Goal: Task Accomplishment & Management: Complete application form

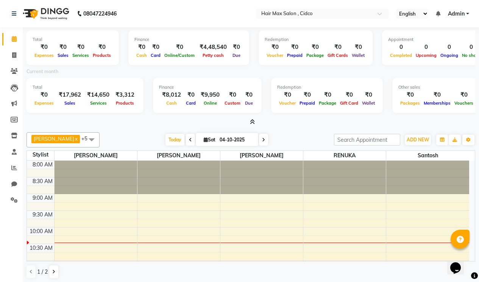
scroll to position [34, 0]
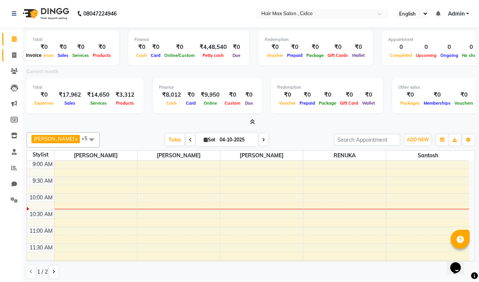
click at [15, 56] on icon at bounding box center [14, 55] width 4 height 6
select select "service"
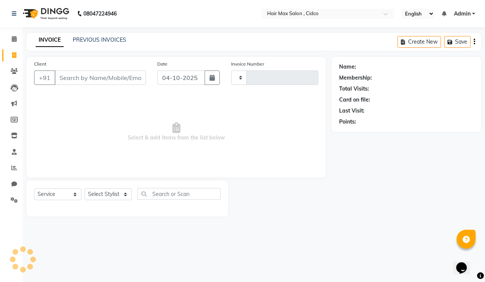
type input "1749"
select select "7580"
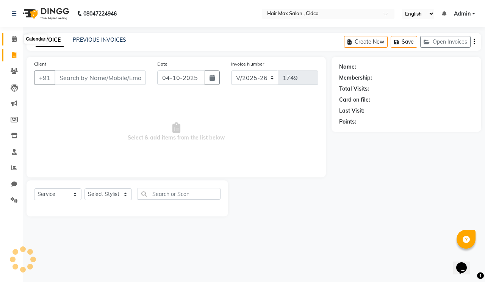
click at [13, 36] on icon at bounding box center [14, 39] width 5 height 6
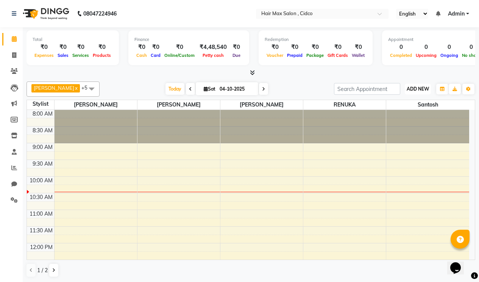
click at [414, 89] on span "ADD NEW" at bounding box center [418, 89] width 22 height 6
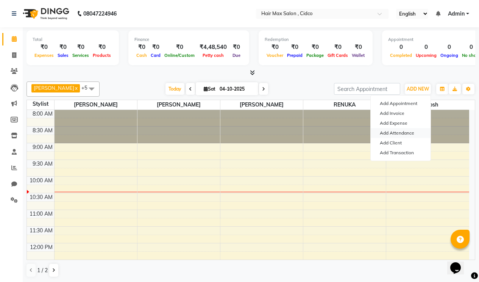
click at [399, 131] on link "Add Attendance" at bounding box center [401, 133] width 60 height 10
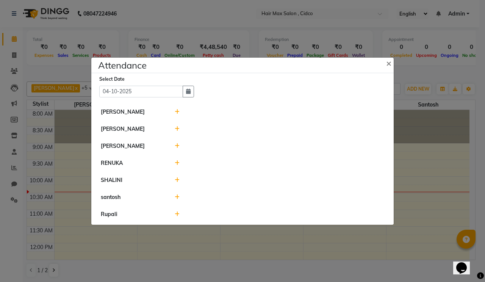
click at [177, 111] on icon at bounding box center [177, 111] width 5 height 5
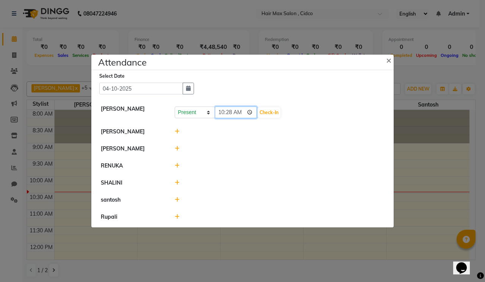
click at [227, 113] on input "10:28" at bounding box center [236, 112] width 42 height 12
type input "10:22"
click at [200, 115] on select "Present Absent Late Half Day Weekly Off" at bounding box center [195, 112] width 40 height 12
select select "L"
click at [175, 106] on select "Present Absent Late Half Day Weekly Off" at bounding box center [195, 112] width 40 height 12
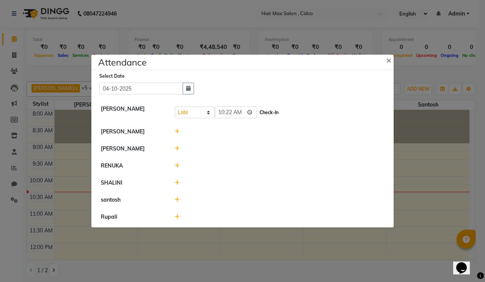
click at [269, 113] on button "Check-In" at bounding box center [269, 112] width 23 height 11
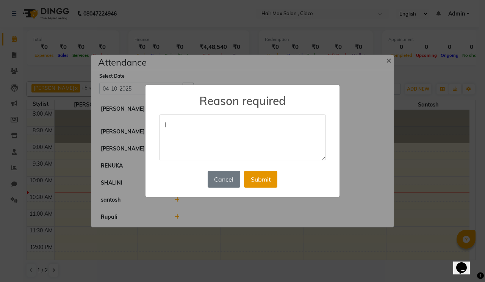
type textarea "l"
click at [258, 173] on button "Submit" at bounding box center [260, 179] width 33 height 17
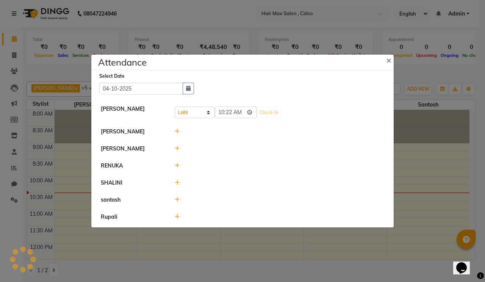
select select "L"
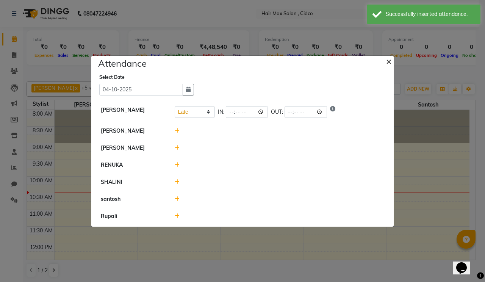
click at [387, 59] on span "×" at bounding box center [388, 60] width 5 height 11
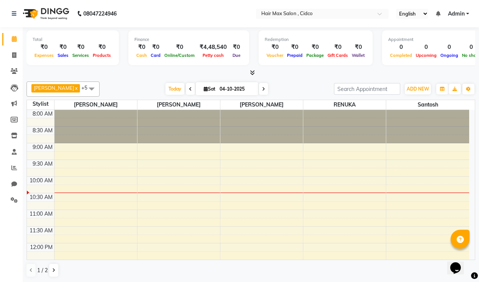
select select "service"
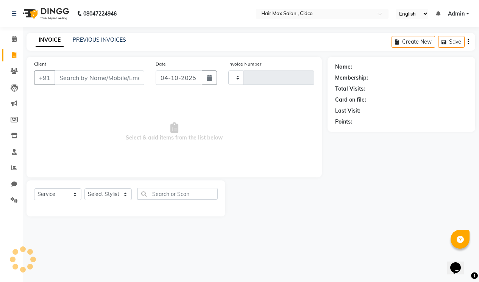
type input "1749"
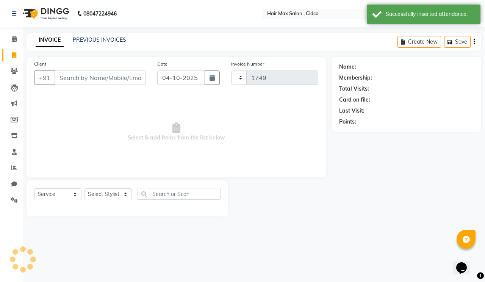
select select "7580"
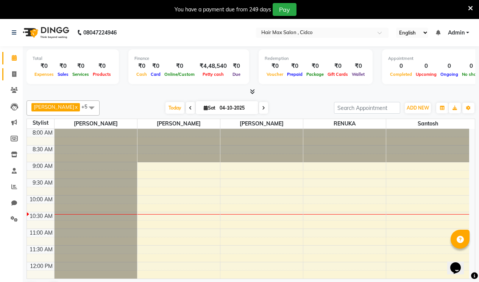
click at [14, 79] on link "Invoice" at bounding box center [11, 74] width 18 height 13
select select "7580"
select select "service"
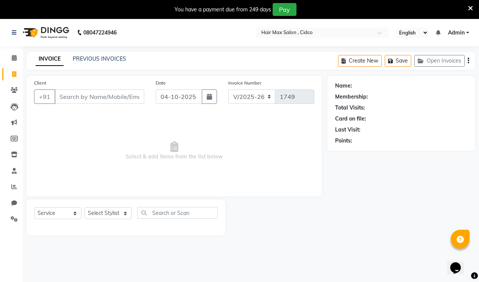
click at [108, 95] on input "Client" at bounding box center [100, 96] width 90 height 14
drag, startPoint x: 105, startPoint y: 208, endPoint x: 105, endPoint y: 213, distance: 4.6
click at [105, 208] on select "Select Stylist [PERSON_NAME] [PERSON_NAME] RENUKA [PERSON_NAME] [PERSON_NAME]" at bounding box center [107, 213] width 47 height 12
select select "69948"
click at [84, 207] on select "Select Stylist [PERSON_NAME] [PERSON_NAME] RENUKA [PERSON_NAME] [PERSON_NAME]" at bounding box center [107, 213] width 47 height 12
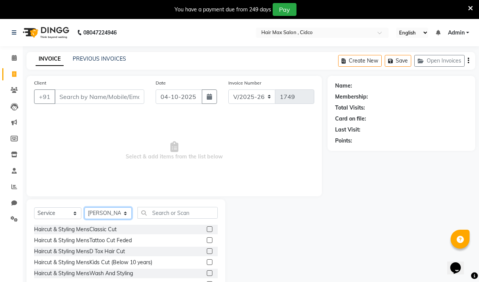
scroll to position [41, 0]
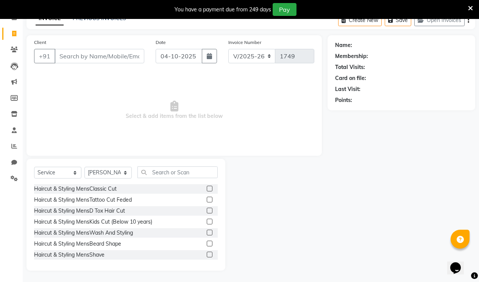
click at [207, 188] on label at bounding box center [210, 189] width 6 height 6
click at [207, 188] on input "checkbox" at bounding box center [209, 188] width 5 height 5
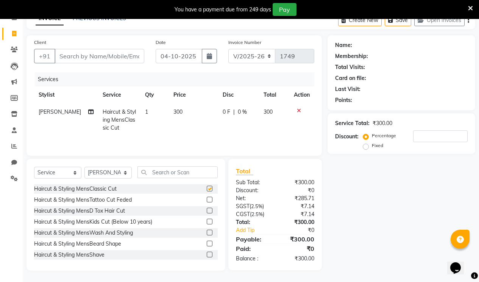
checkbox input "false"
click at [300, 109] on icon at bounding box center [299, 110] width 4 height 5
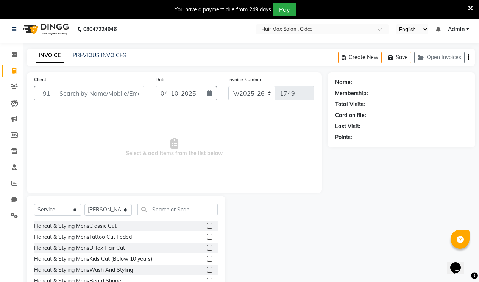
scroll to position [0, 0]
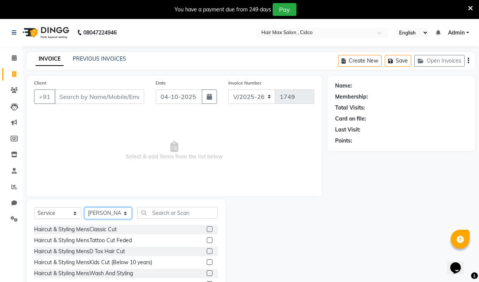
click at [122, 213] on select "Select Stylist [PERSON_NAME] [PERSON_NAME] RENUKA [PERSON_NAME] [PERSON_NAME]" at bounding box center [107, 213] width 47 height 12
click at [84, 207] on select "Select Stylist [PERSON_NAME] [PERSON_NAME] RENUKA [PERSON_NAME] [PERSON_NAME]" at bounding box center [107, 213] width 47 height 12
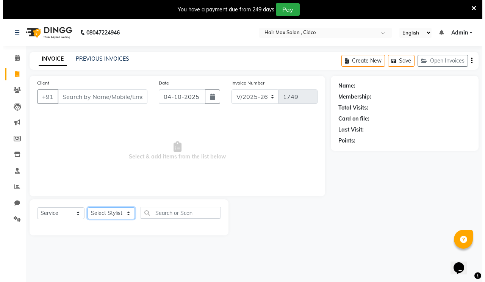
scroll to position [19, 0]
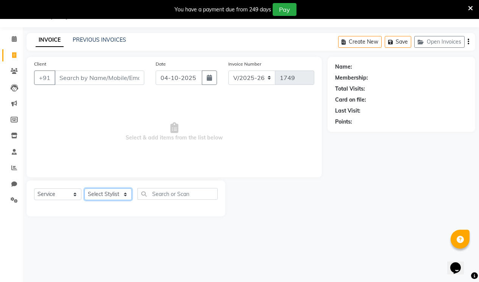
click at [126, 196] on select "Select Stylist [PERSON_NAME] [PERSON_NAME] RENUKA [PERSON_NAME] [PERSON_NAME]" at bounding box center [107, 194] width 47 height 12
click at [84, 188] on select "Select Stylist [PERSON_NAME] [PERSON_NAME] RENUKA [PERSON_NAME] [PERSON_NAME]" at bounding box center [107, 194] width 47 height 12
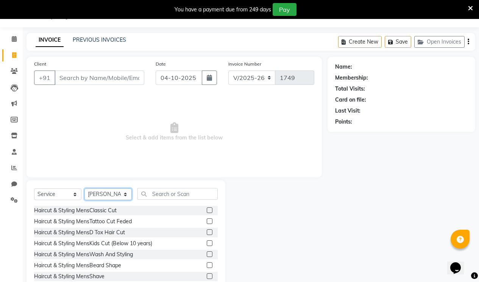
drag, startPoint x: 122, startPoint y: 195, endPoint x: 122, endPoint y: 199, distance: 4.5
click at [122, 195] on select "Select Stylist [PERSON_NAME] [PERSON_NAME] RENUKA [PERSON_NAME] [PERSON_NAME]" at bounding box center [107, 194] width 47 height 12
select select "69948"
click at [84, 188] on select "Select Stylist [PERSON_NAME] [PERSON_NAME] RENUKA [PERSON_NAME] [PERSON_NAME]" at bounding box center [107, 194] width 47 height 12
click at [207, 211] on label at bounding box center [210, 210] width 6 height 6
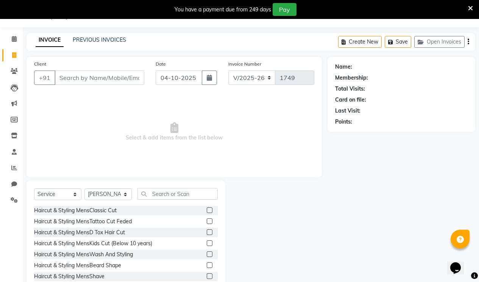
click at [207, 211] on input "checkbox" at bounding box center [209, 210] width 5 height 5
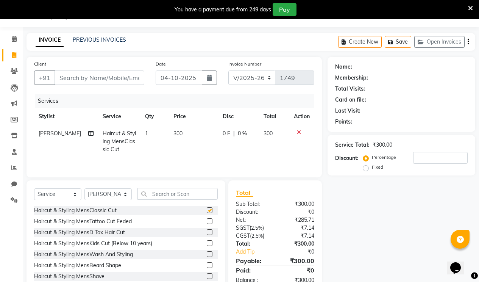
checkbox input "false"
click at [133, 81] on input "Client" at bounding box center [100, 77] width 90 height 14
type input "8"
type input "0"
type input "8788791996"
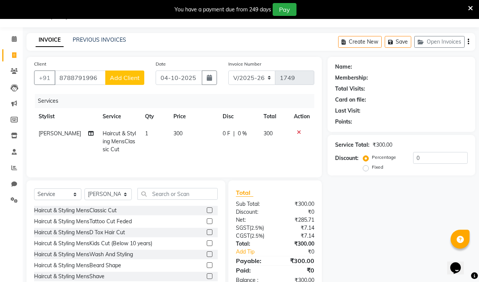
click at [127, 78] on span "Add Client" at bounding box center [125, 78] width 30 height 8
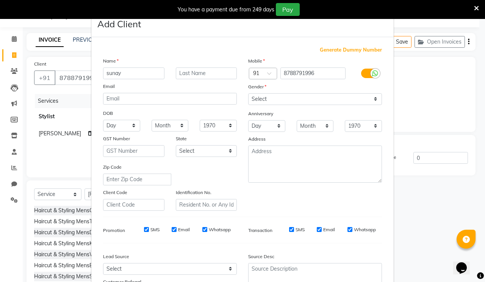
type input "sunay"
click at [216, 74] on input "text" at bounding box center [206, 73] width 61 height 12
type input "sir"
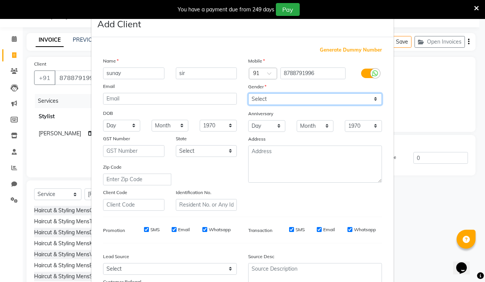
click at [286, 96] on select "Select [DEMOGRAPHIC_DATA] [DEMOGRAPHIC_DATA] Other Prefer Not To Say" at bounding box center [315, 99] width 134 height 12
select select "[DEMOGRAPHIC_DATA]"
click at [248, 93] on select "Select [DEMOGRAPHIC_DATA] [DEMOGRAPHIC_DATA] Other Prefer Not To Say" at bounding box center [315, 99] width 134 height 12
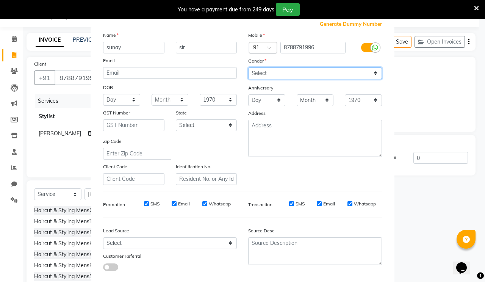
scroll to position [68, 0]
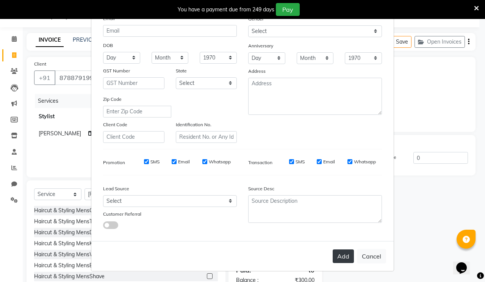
click at [343, 255] on button "Add" at bounding box center [343, 256] width 21 height 14
select select
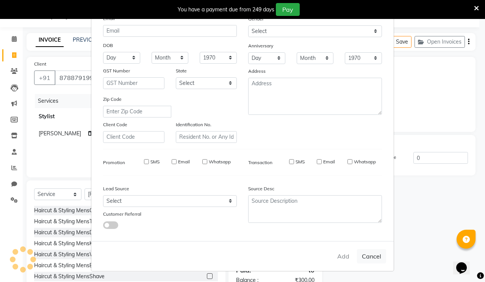
select select
checkbox input "false"
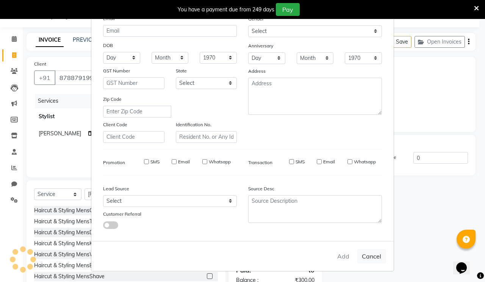
checkbox input "false"
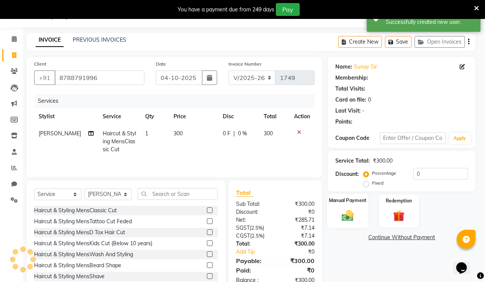
select select "1: Object"
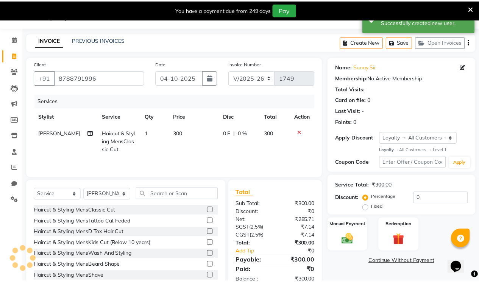
scroll to position [41, 0]
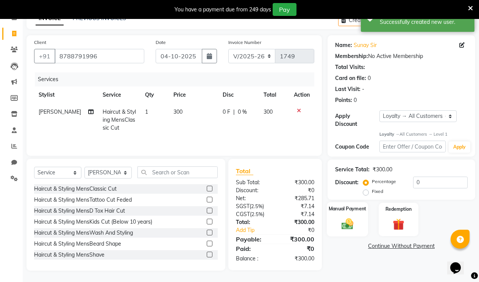
click at [362, 217] on div "Manual Payment" at bounding box center [347, 219] width 41 height 34
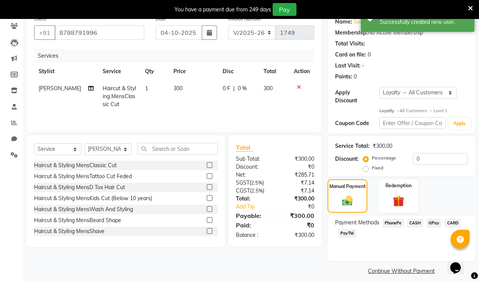
click at [397, 219] on span "PhonePe" at bounding box center [394, 223] width 22 height 9
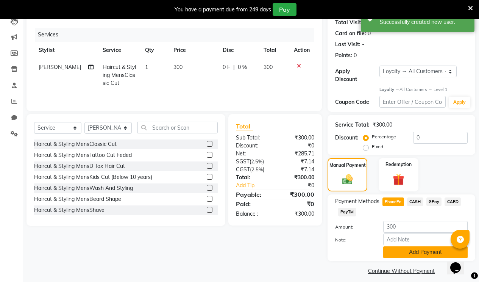
click at [413, 246] on button "Add Payment" at bounding box center [425, 252] width 84 height 12
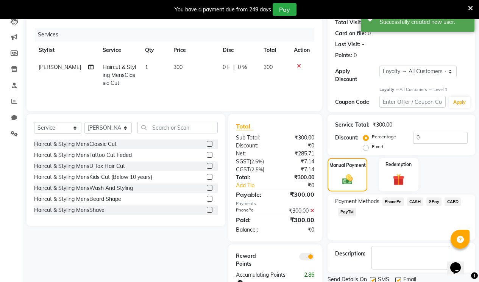
scroll to position [109, 0]
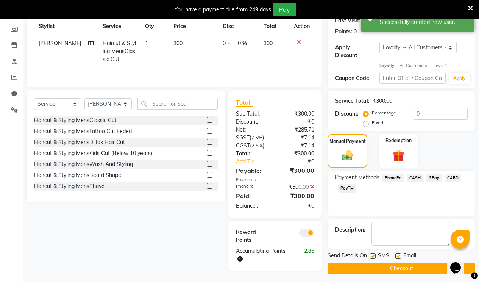
click at [399, 253] on label at bounding box center [399, 256] width 6 height 6
click at [399, 254] on input "checkbox" at bounding box center [398, 256] width 5 height 5
checkbox input "false"
click at [372, 253] on label at bounding box center [373, 256] width 6 height 6
click at [372, 254] on input "checkbox" at bounding box center [372, 256] width 5 height 5
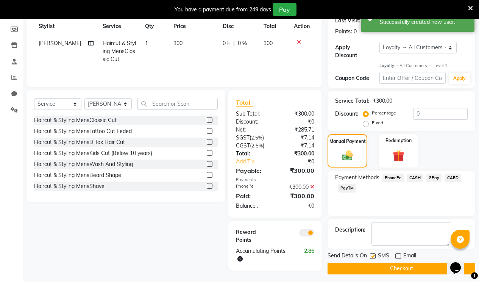
checkbox input "false"
click at [375, 263] on button "Checkout" at bounding box center [402, 269] width 148 height 12
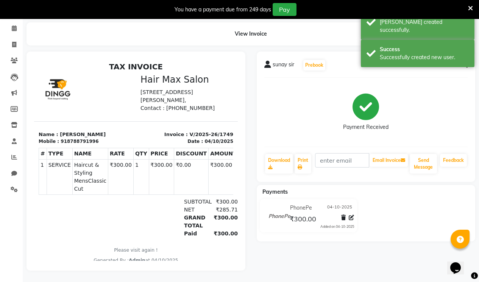
scroll to position [19, 0]
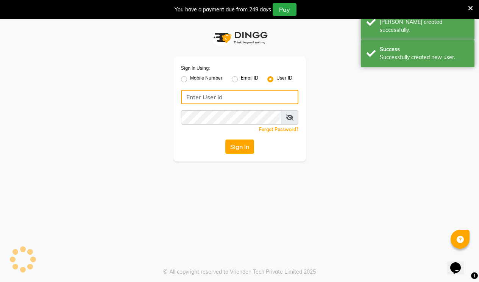
type input "hairmaxsalon"
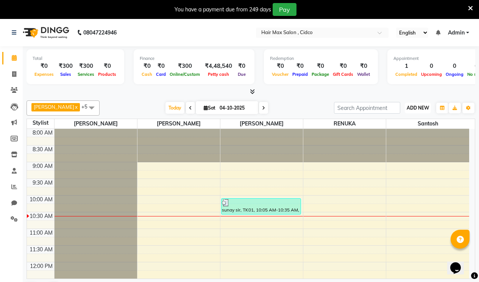
click at [414, 108] on span "ADD NEW" at bounding box center [418, 108] width 22 height 6
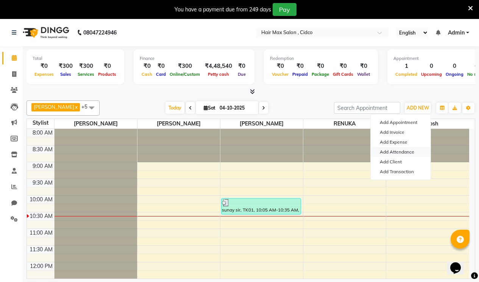
click at [410, 148] on link "Add Attendance" at bounding box center [401, 152] width 60 height 10
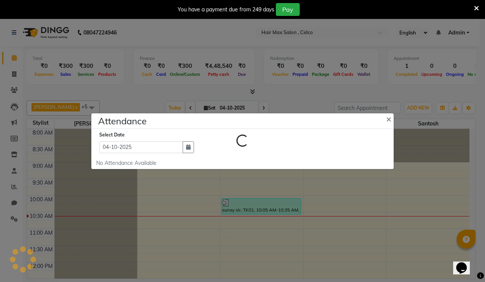
select select "L"
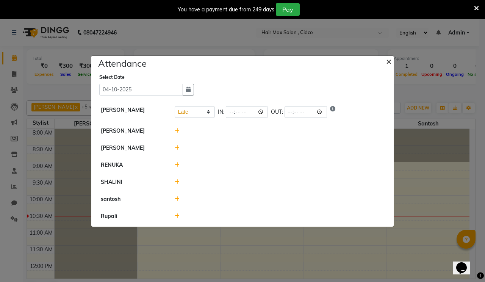
click at [389, 61] on span "×" at bounding box center [388, 60] width 5 height 11
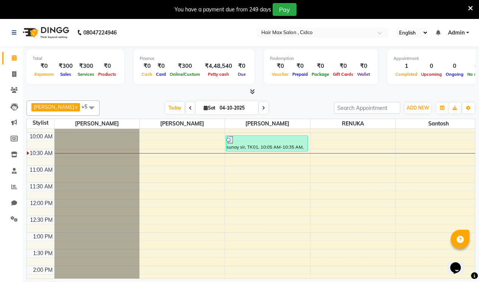
scroll to position [38, 0]
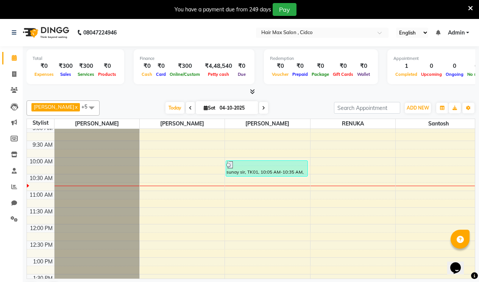
click at [472, 8] on icon at bounding box center [470, 8] width 5 height 7
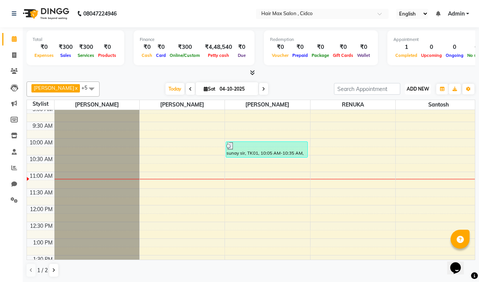
click at [413, 91] on span "ADD NEW" at bounding box center [418, 89] width 22 height 6
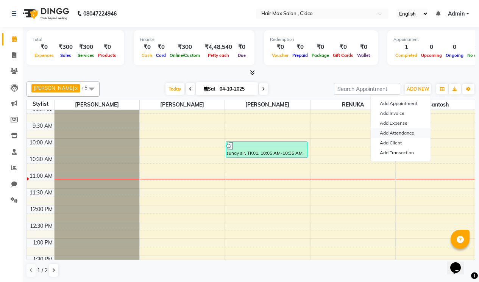
click at [411, 130] on link "Add Attendance" at bounding box center [401, 133] width 60 height 10
select select "L"
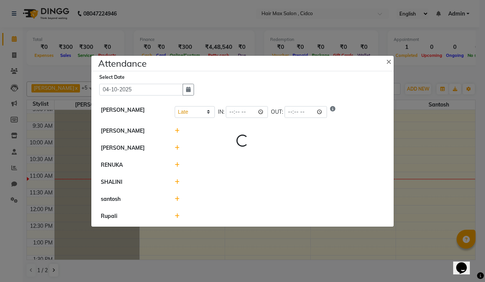
select select "L"
drag, startPoint x: 171, startPoint y: 182, endPoint x: 181, endPoint y: 183, distance: 10.3
click at [179, 183] on div at bounding box center [279, 182] width 221 height 8
click at [177, 182] on icon at bounding box center [177, 181] width 5 height 5
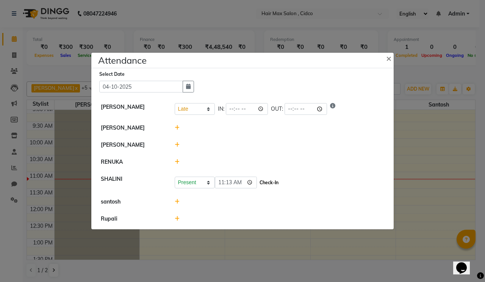
click at [266, 181] on button "Check-In" at bounding box center [269, 182] width 23 height 11
select select "L"
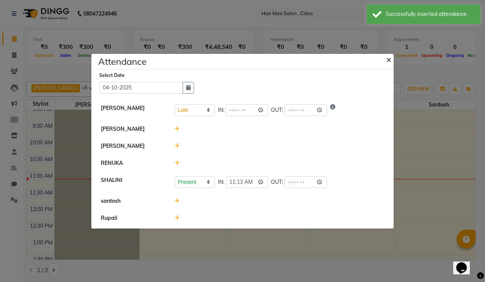
click at [386, 60] on span "×" at bounding box center [388, 58] width 5 height 11
